Goal: Task Accomplishment & Management: Use online tool/utility

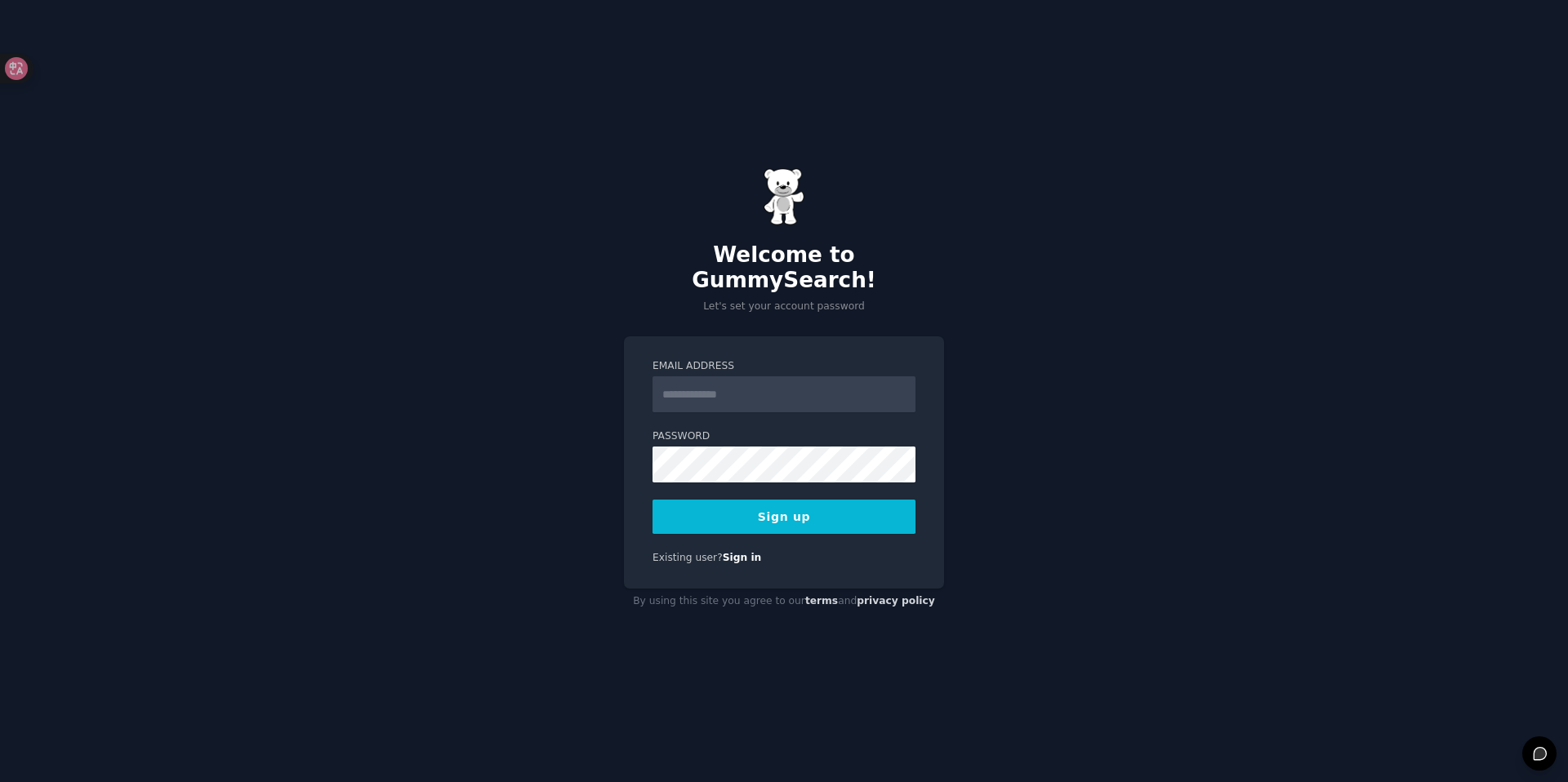
click at [777, 378] on input "Email Address" at bounding box center [783, 395] width 263 height 36
type input "**********"
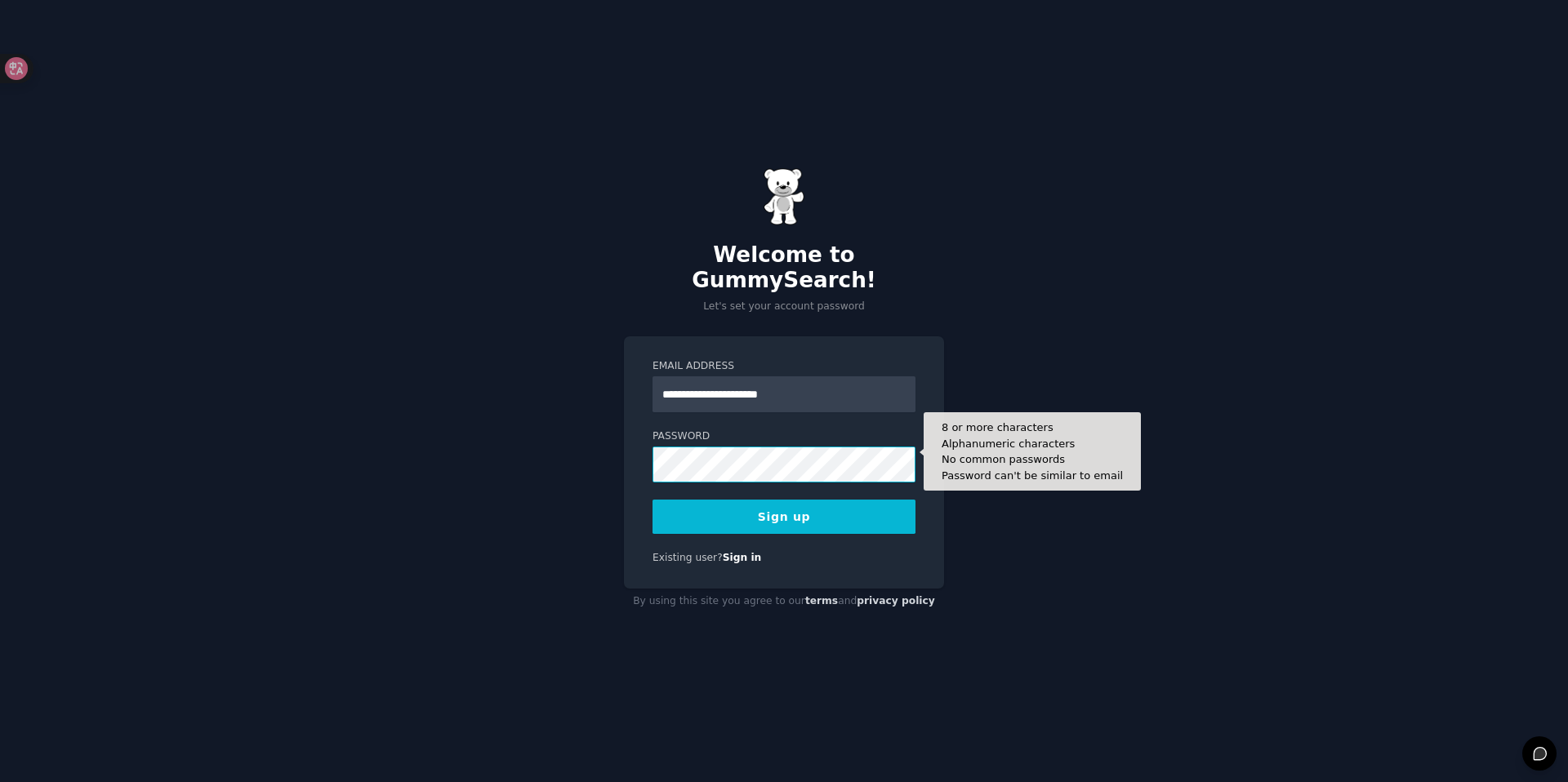
click at [652, 499] on button "Sign up" at bounding box center [783, 517] width 263 height 34
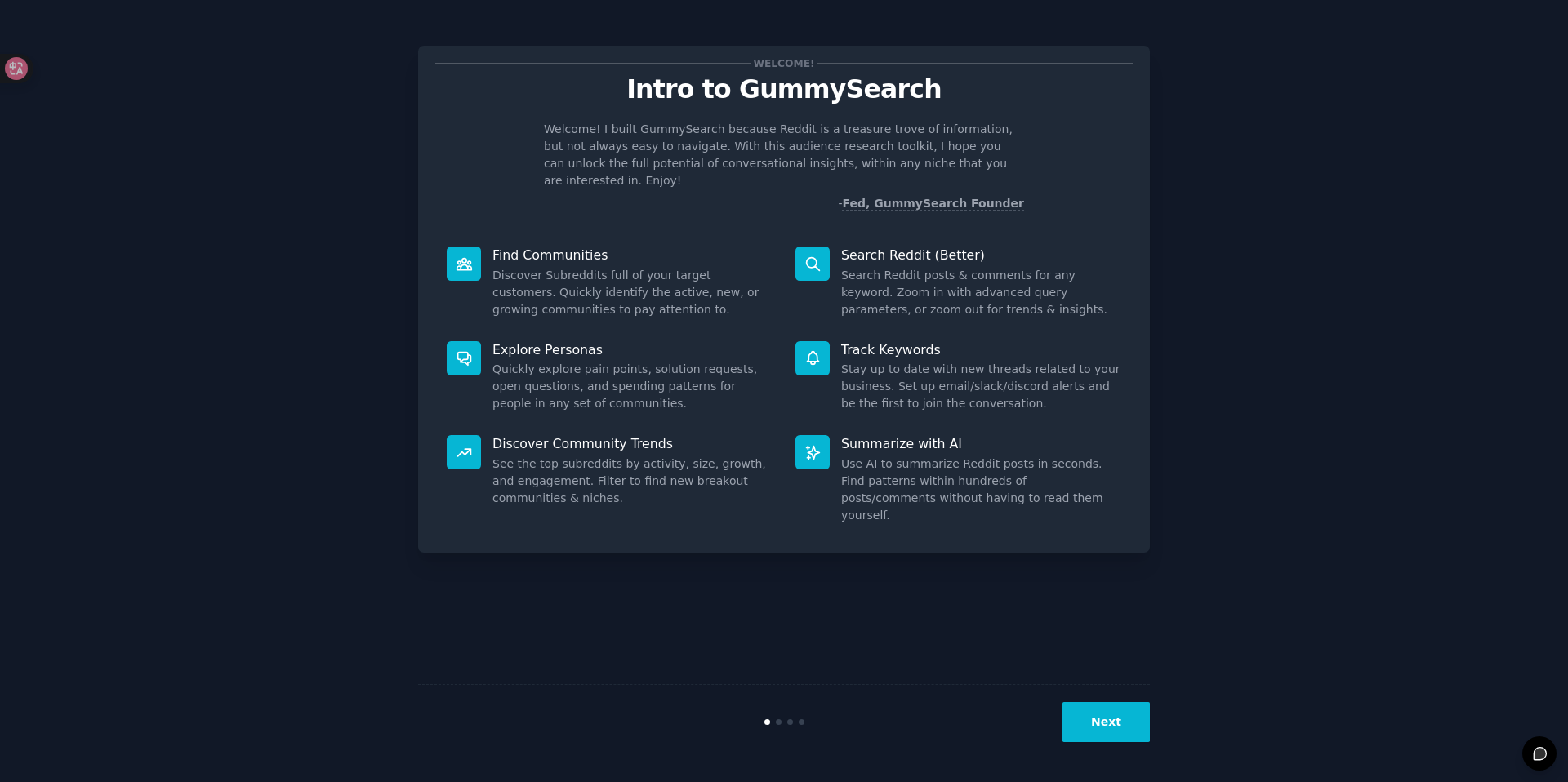
click at [1119, 737] on button "Next" at bounding box center [1106, 721] width 88 height 40
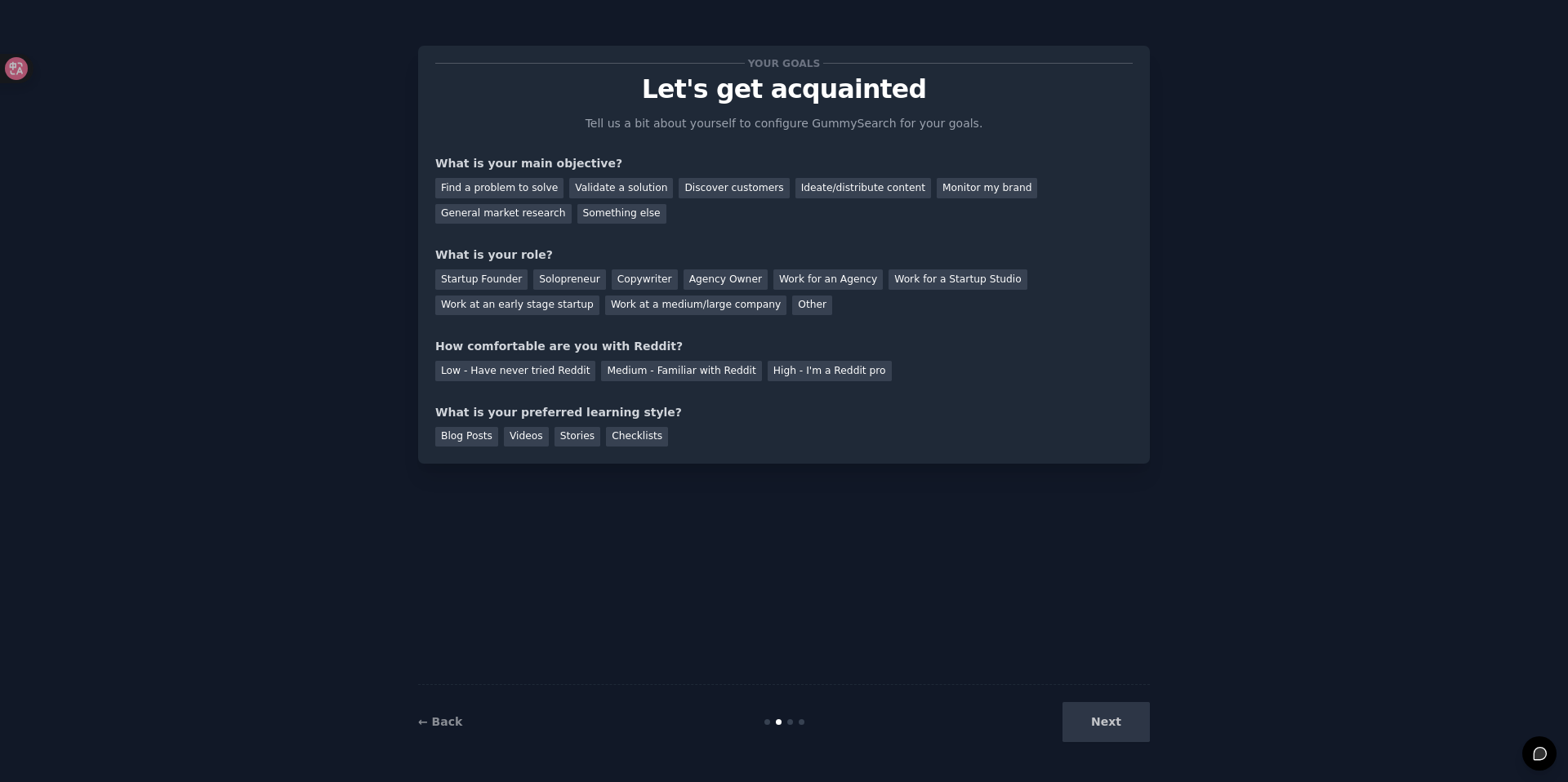
click at [1117, 727] on div "Next" at bounding box center [1028, 721] width 244 height 40
click at [1117, 726] on div "Next" at bounding box center [1028, 721] width 244 height 40
click at [1105, 724] on div "Next" at bounding box center [1028, 721] width 244 height 40
click at [704, 188] on div "Discover customers" at bounding box center [733, 188] width 111 height 20
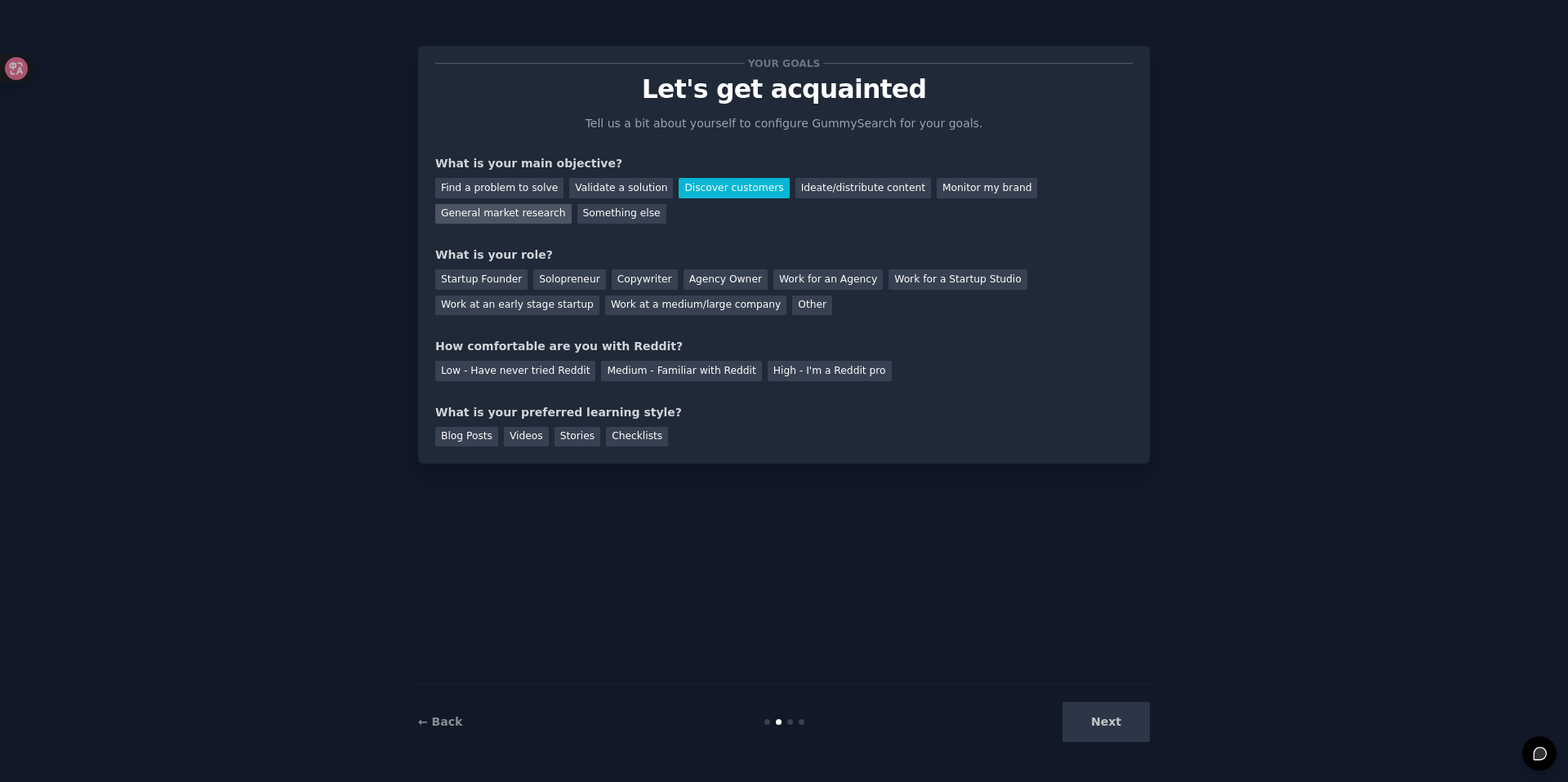
click at [483, 206] on div "General market research" at bounding box center [503, 214] width 136 height 20
click at [500, 278] on div "Startup Founder" at bounding box center [481, 279] width 93 height 20
click at [636, 280] on div "Copywriter" at bounding box center [645, 279] width 66 height 20
click at [687, 374] on div "Medium - Familiar with Reddit" at bounding box center [681, 371] width 160 height 20
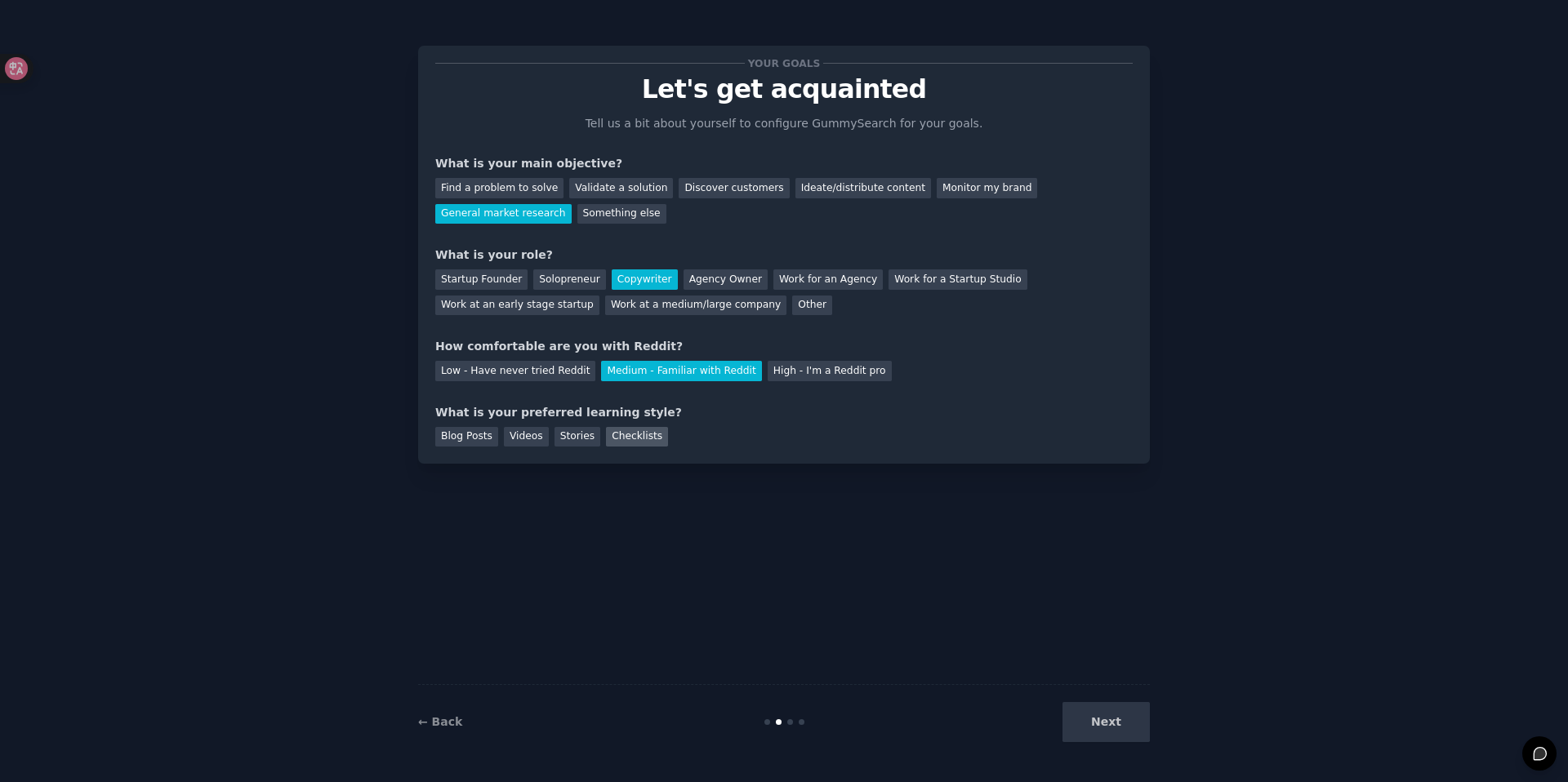
click at [637, 441] on div "Checklists" at bounding box center [637, 436] width 62 height 20
click at [487, 439] on div "Blog Posts" at bounding box center [466, 436] width 63 height 20
click at [523, 442] on div "Videos" at bounding box center [526, 436] width 45 height 20
click at [564, 444] on div "Stories" at bounding box center [578, 436] width 46 height 20
click at [481, 437] on div "Blog Posts" at bounding box center [466, 436] width 63 height 20
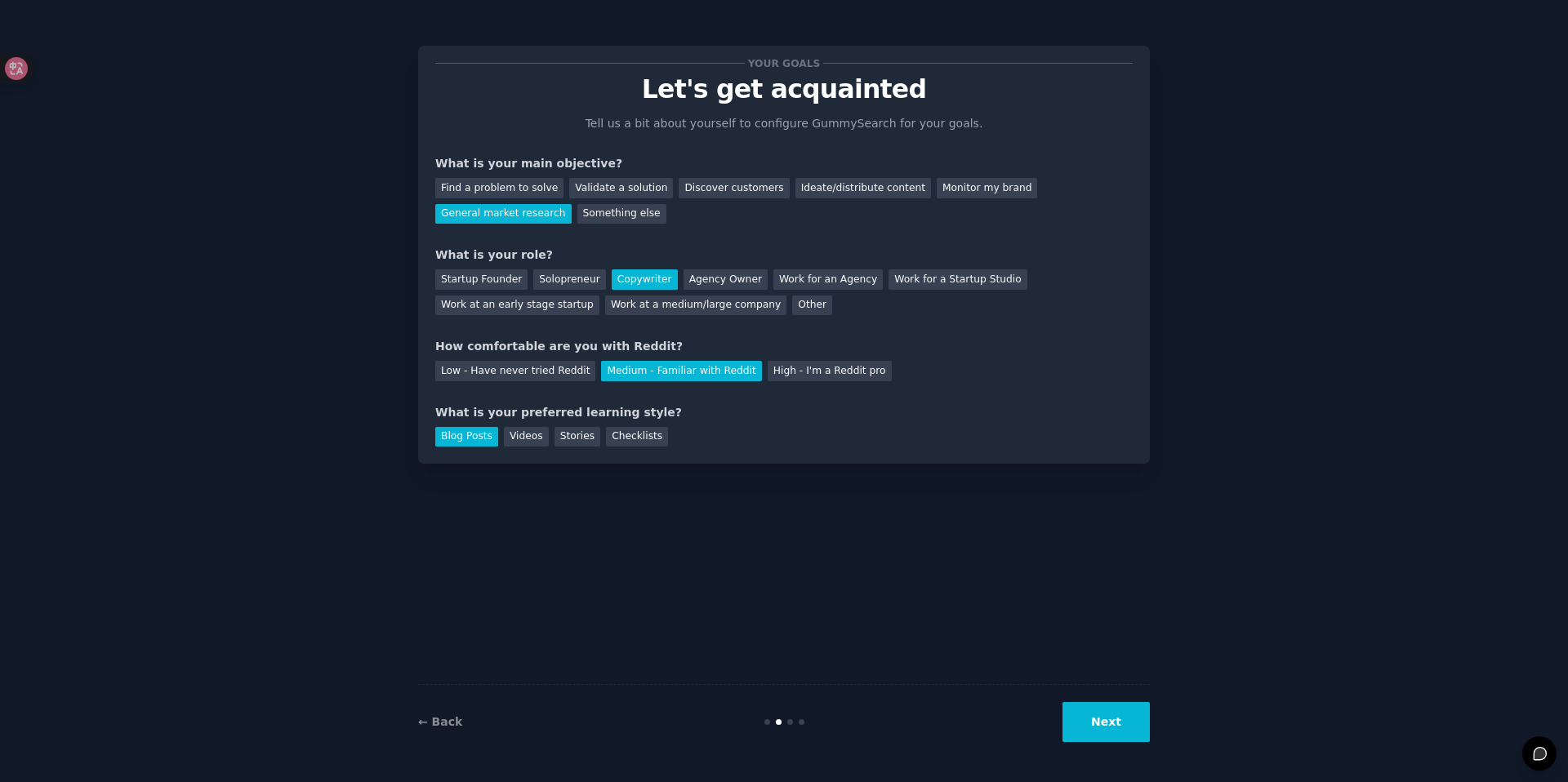
click at [1140, 714] on button "Next" at bounding box center [1106, 721] width 88 height 40
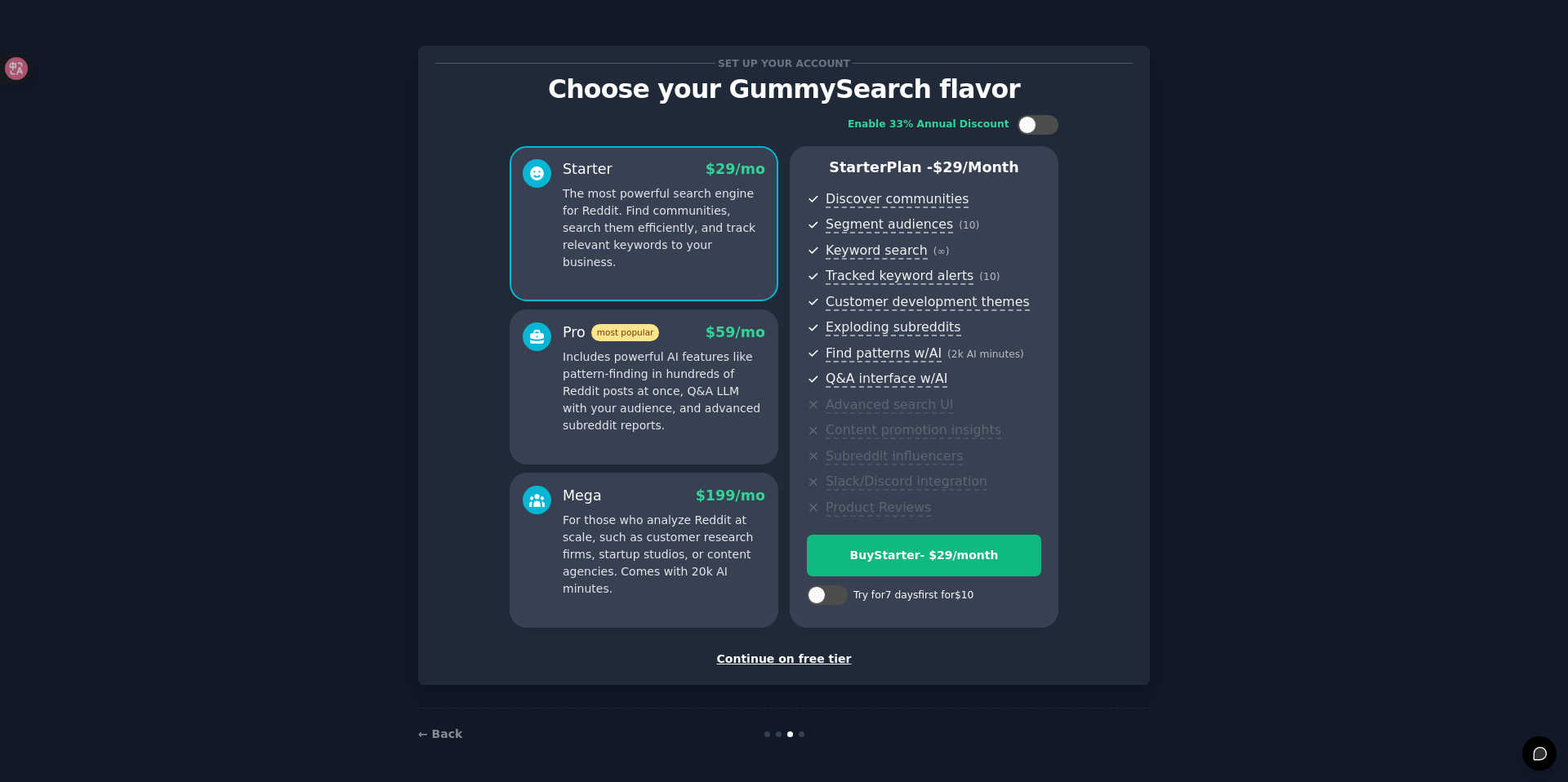
click at [793, 662] on div "Continue on free tier" at bounding box center [783, 658] width 697 height 17
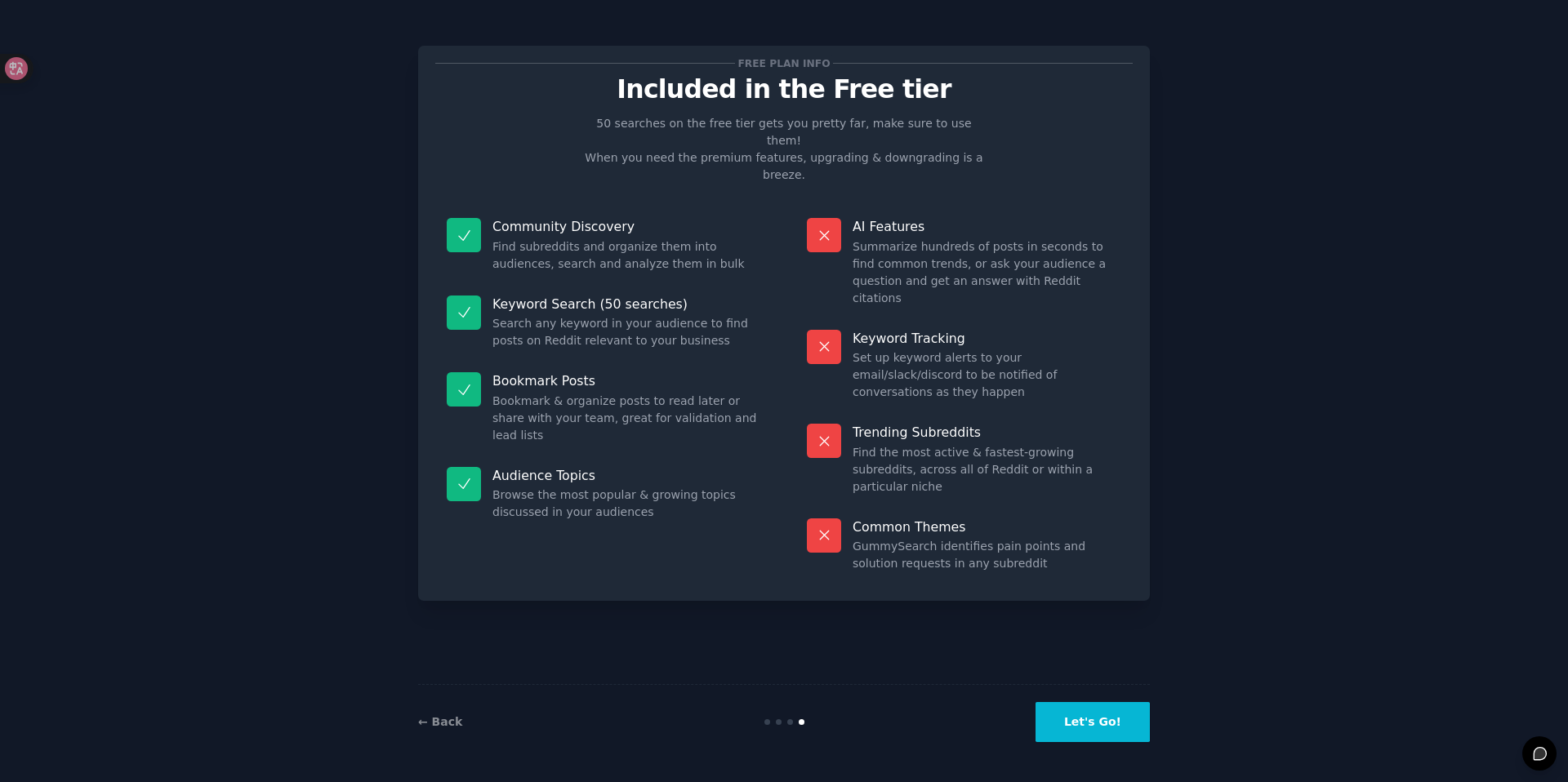
click at [1089, 715] on button "Let's Go!" at bounding box center [1093, 721] width 115 height 40
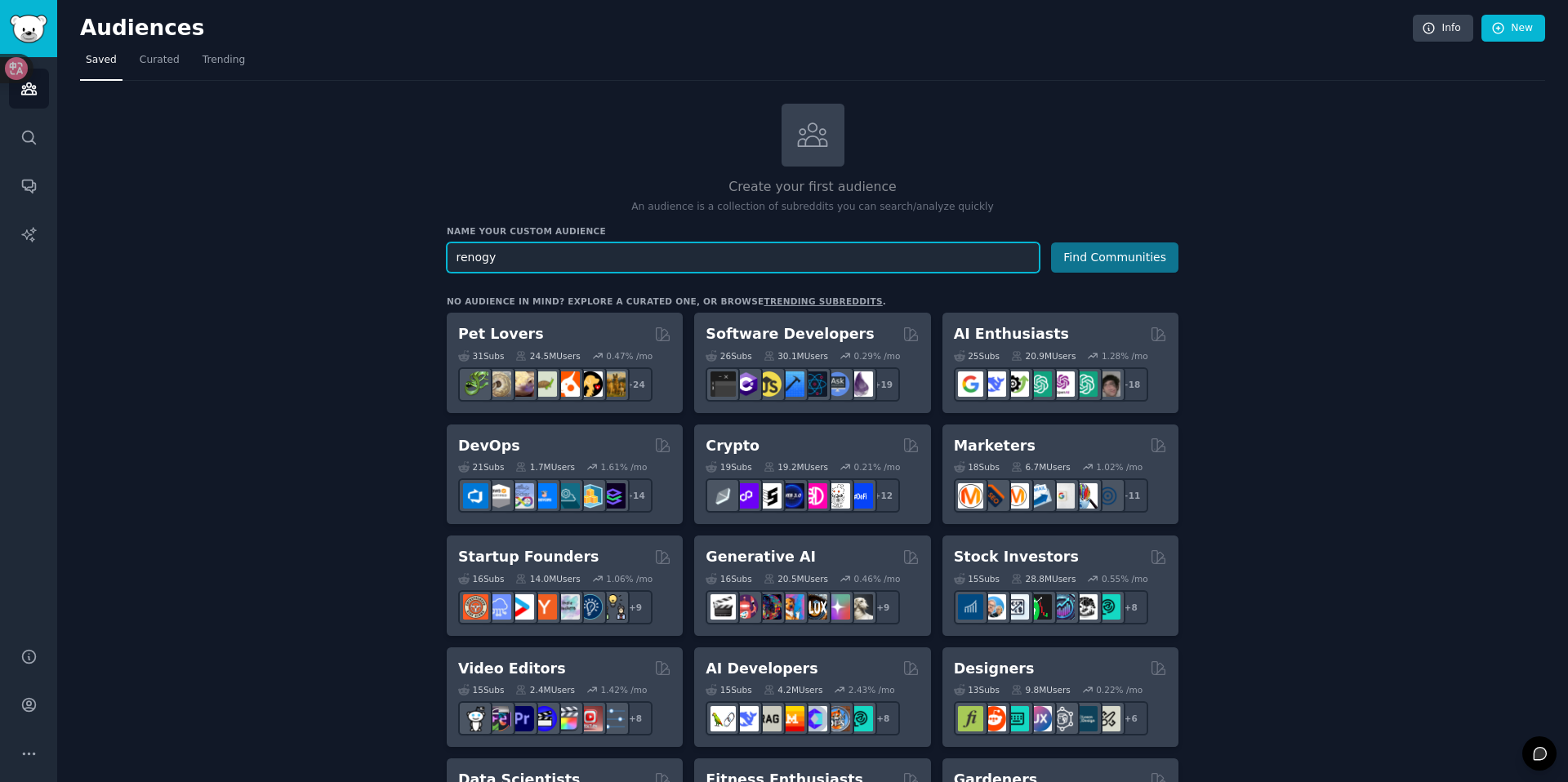
type input "renogy"
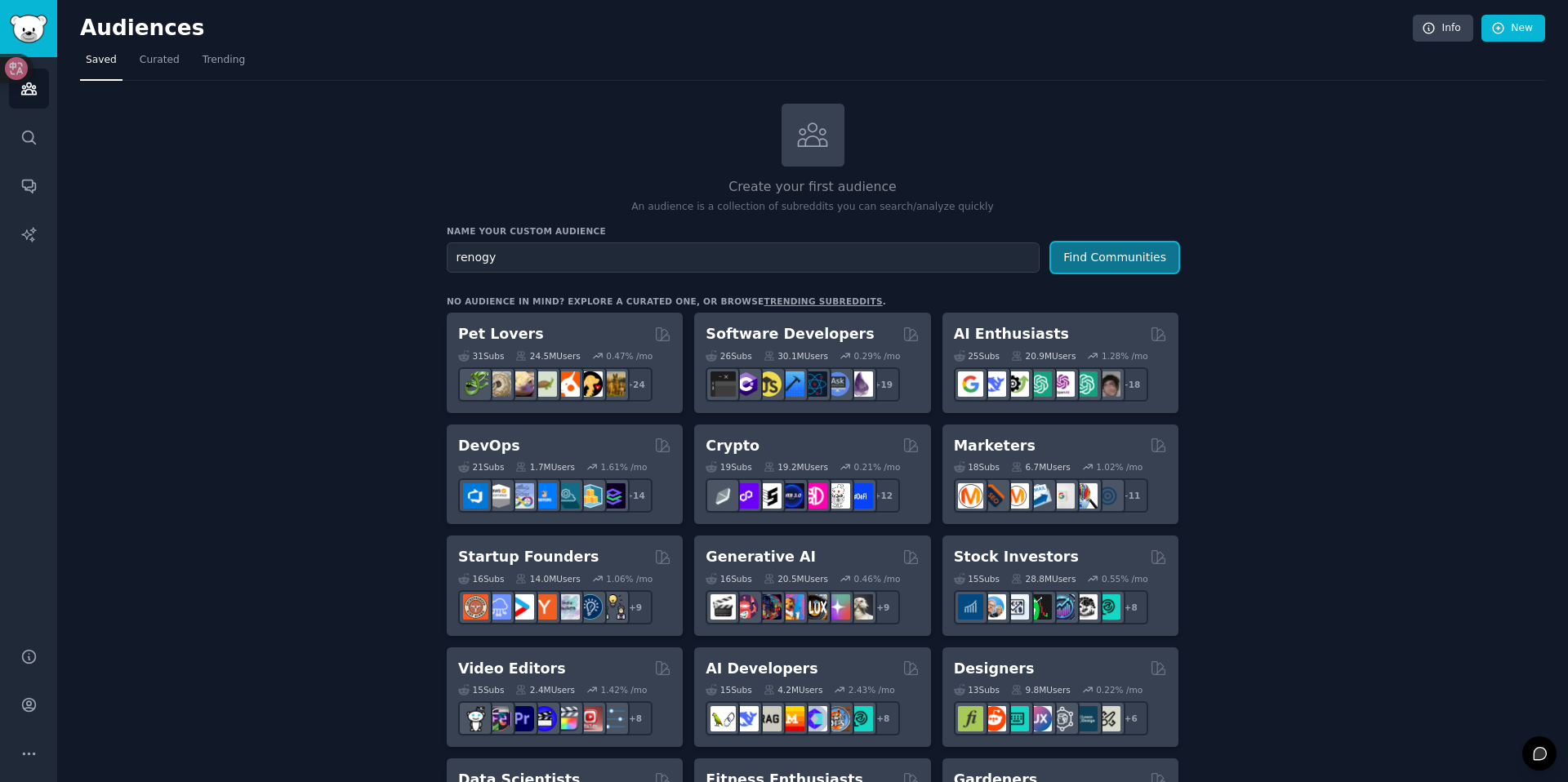
click at [1109, 257] on button "Find Communities" at bounding box center [1115, 257] width 128 height 30
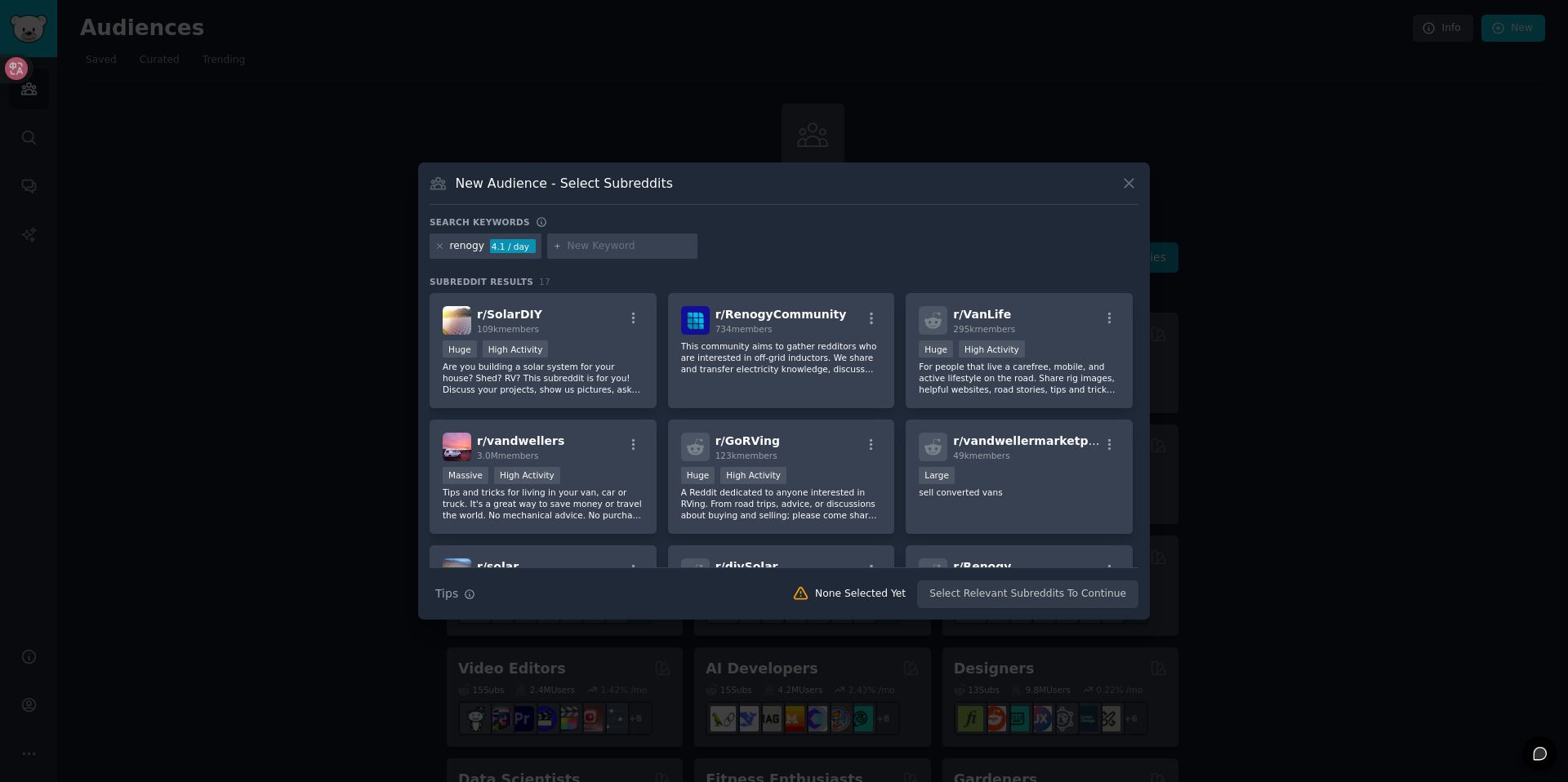
click at [594, 251] on input "text" at bounding box center [630, 246] width 125 height 15
type input "v"
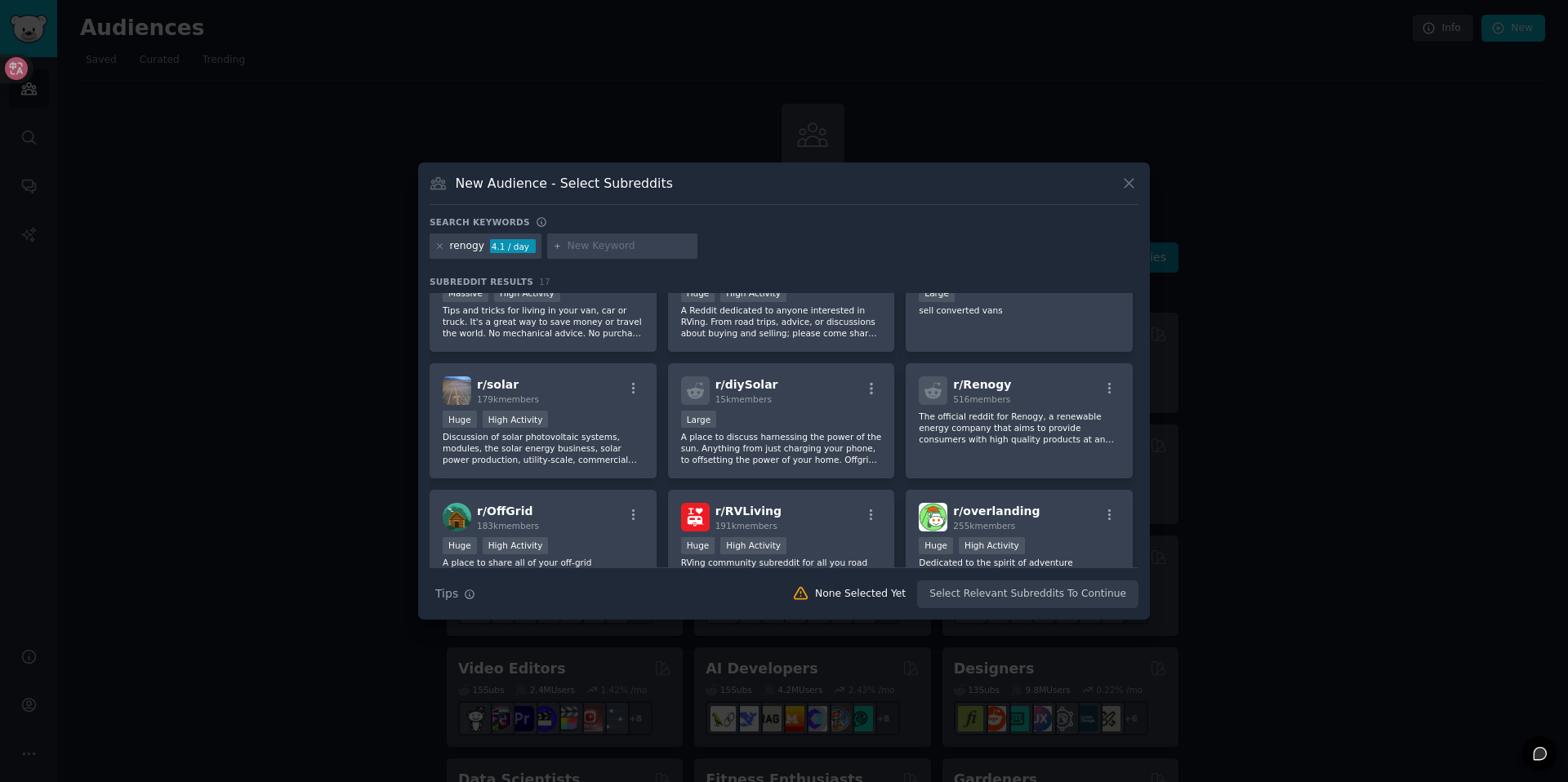
scroll to position [181, 0]
click at [1135, 183] on icon at bounding box center [1129, 183] width 17 height 17
